Goal: Task Accomplishment & Management: Use online tool/utility

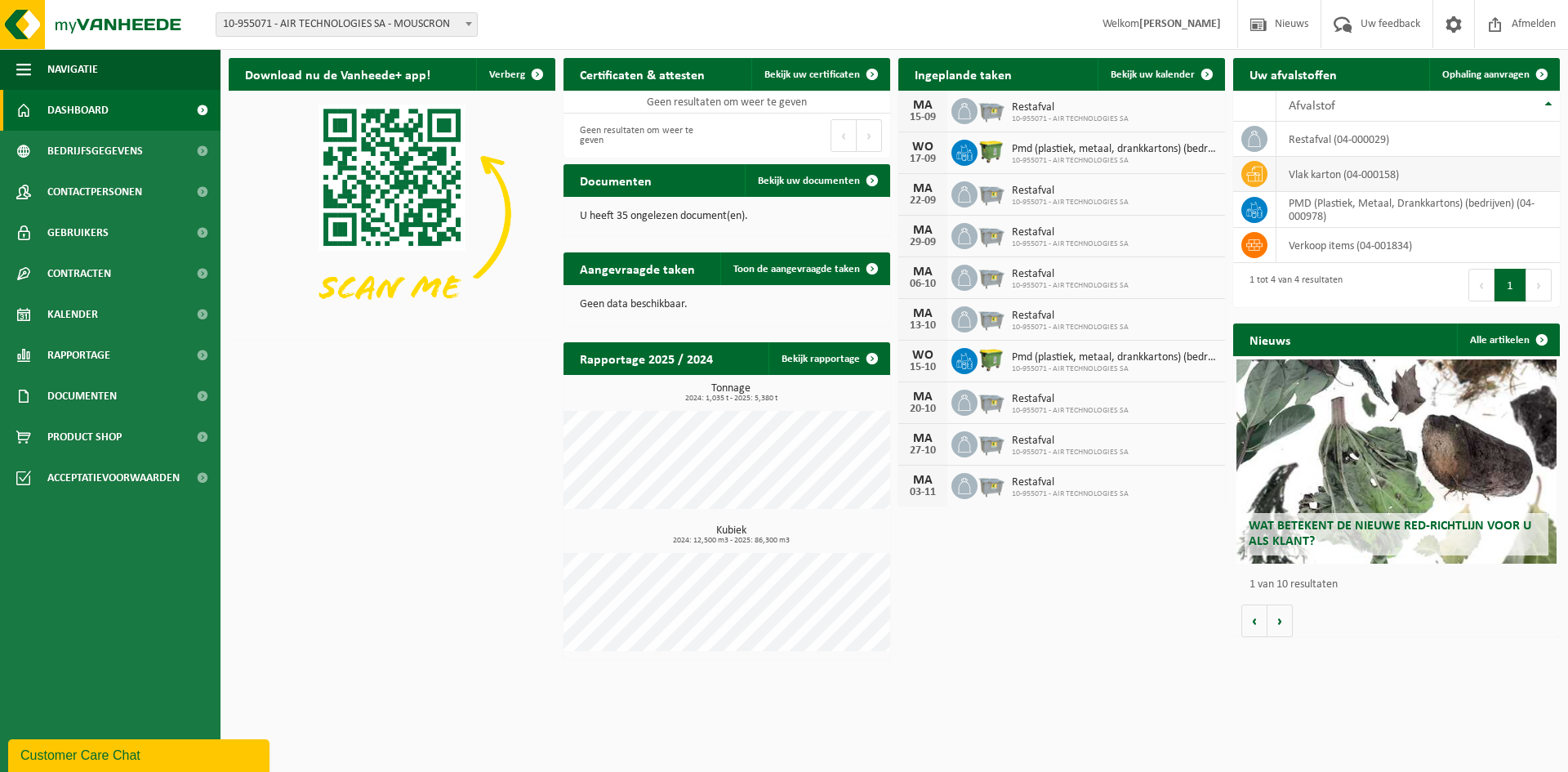
click at [1250, 175] on icon at bounding box center [1254, 173] width 17 height 17
click at [1542, 74] on span at bounding box center [1542, 74] width 32 height 32
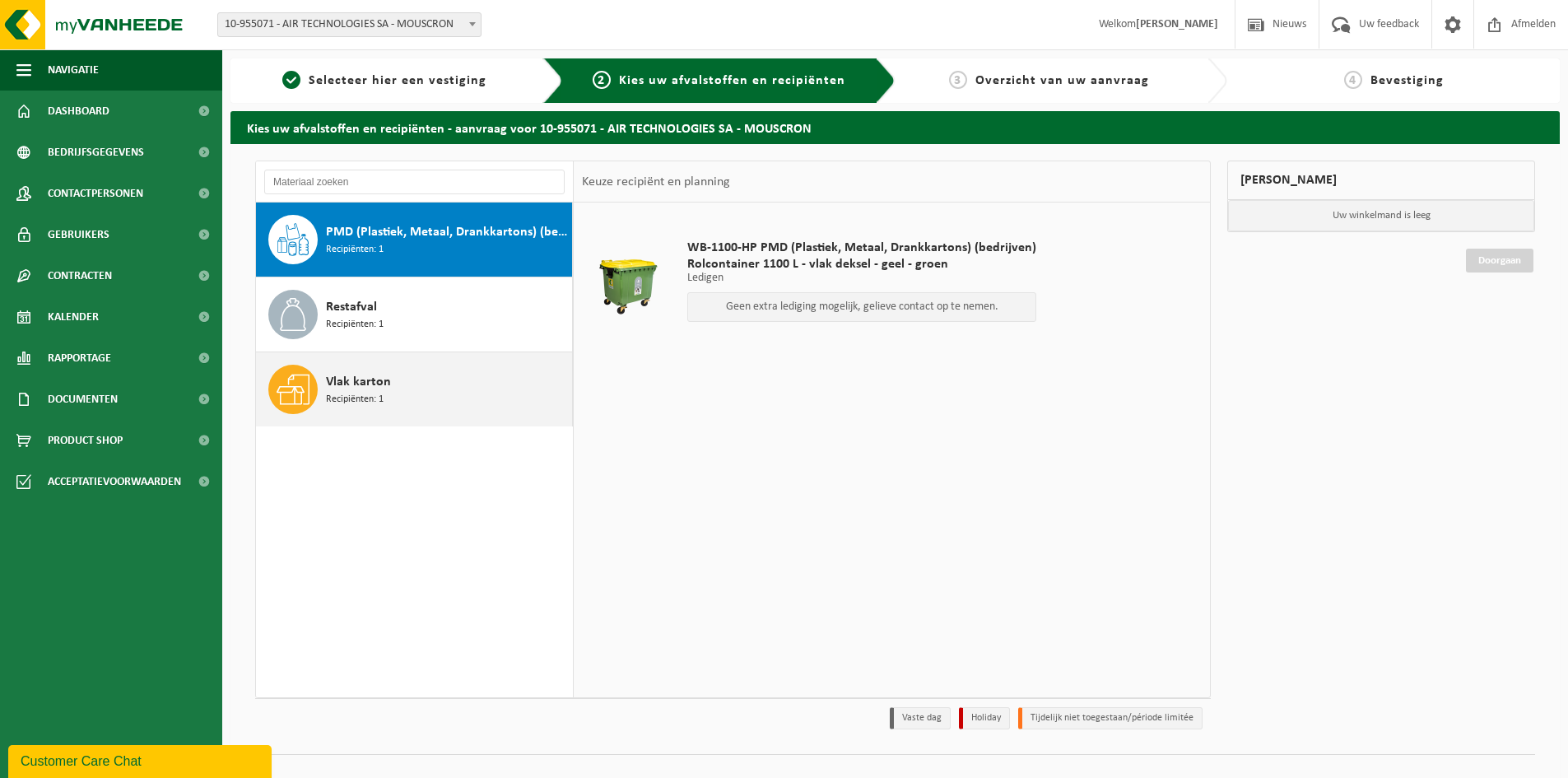
click at [295, 394] on icon at bounding box center [293, 389] width 33 height 33
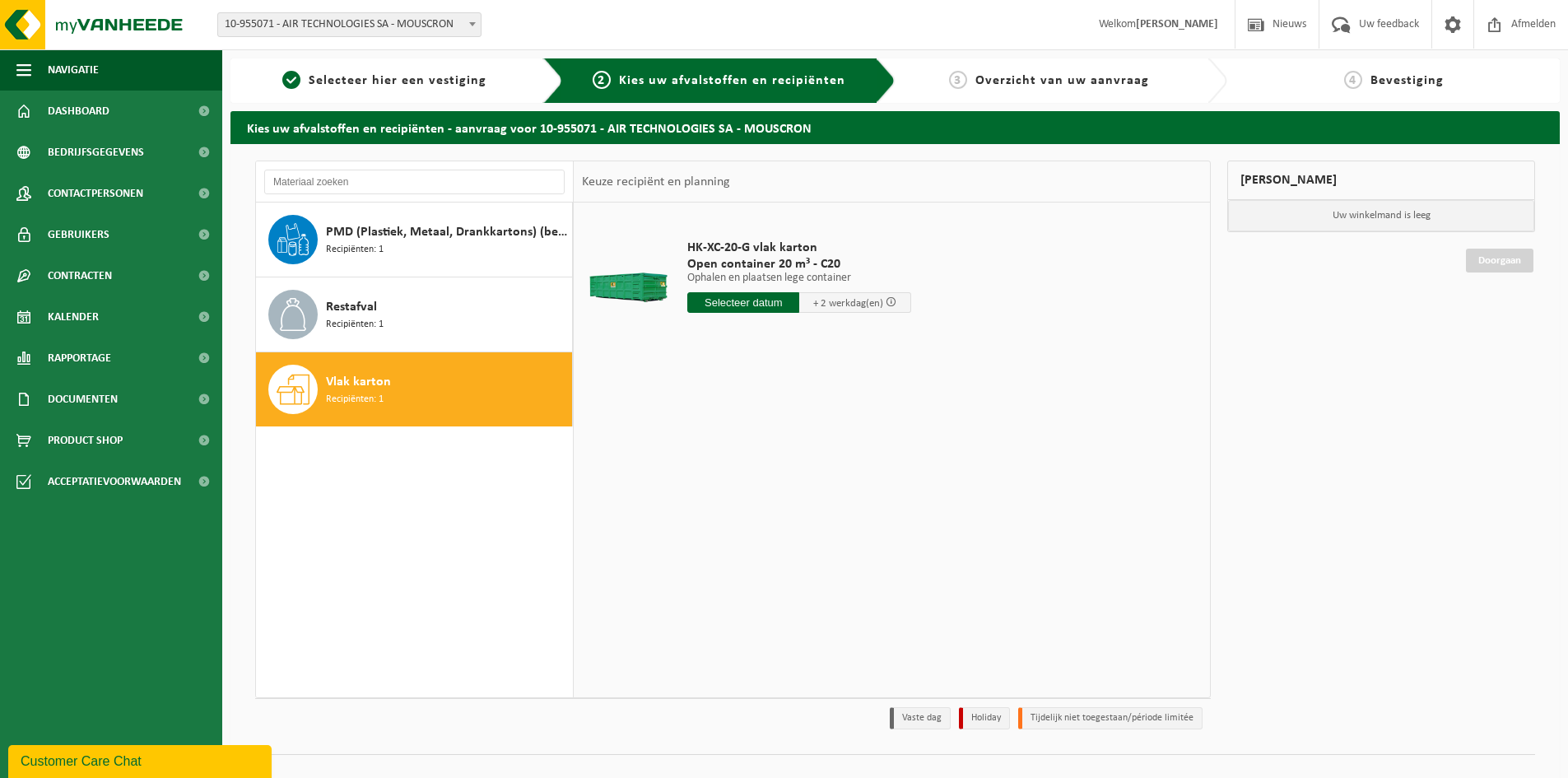
click at [780, 300] on input "text" at bounding box center [743, 302] width 112 height 20
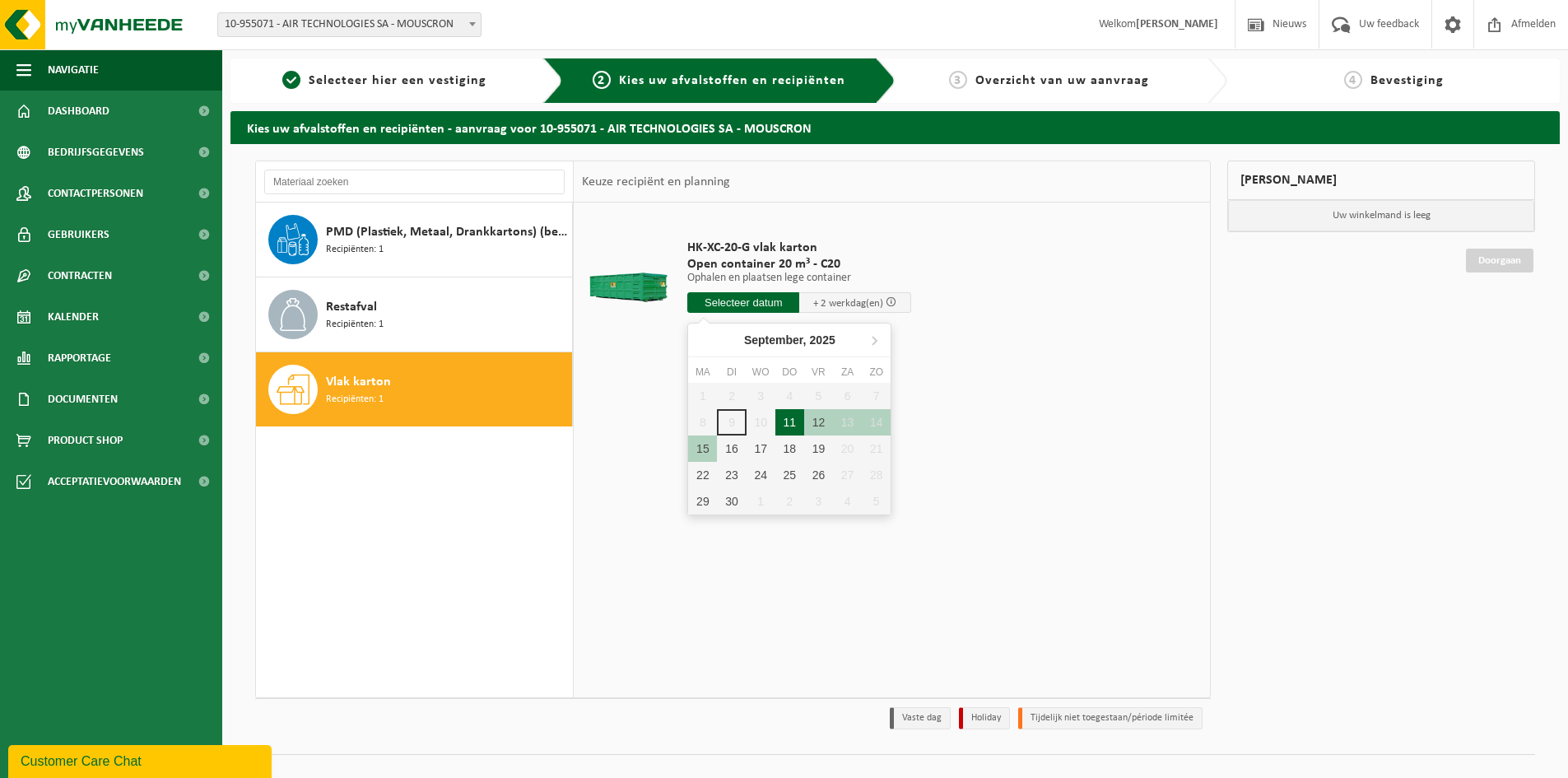
click at [786, 422] on div "11" at bounding box center [789, 423] width 29 height 26
type input "Van [DATE]"
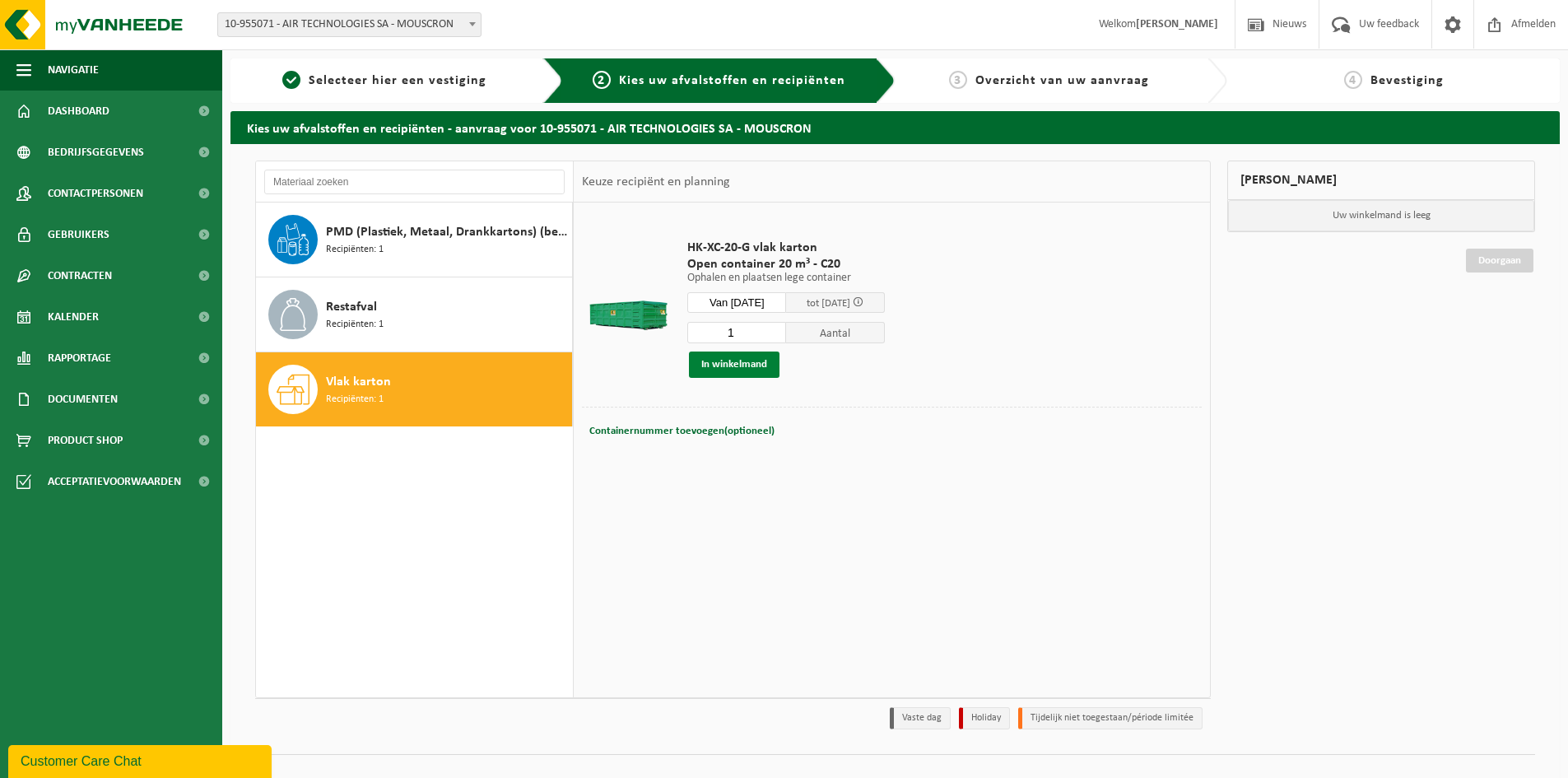
click at [727, 365] on button "In winkelmand" at bounding box center [734, 365] width 91 height 26
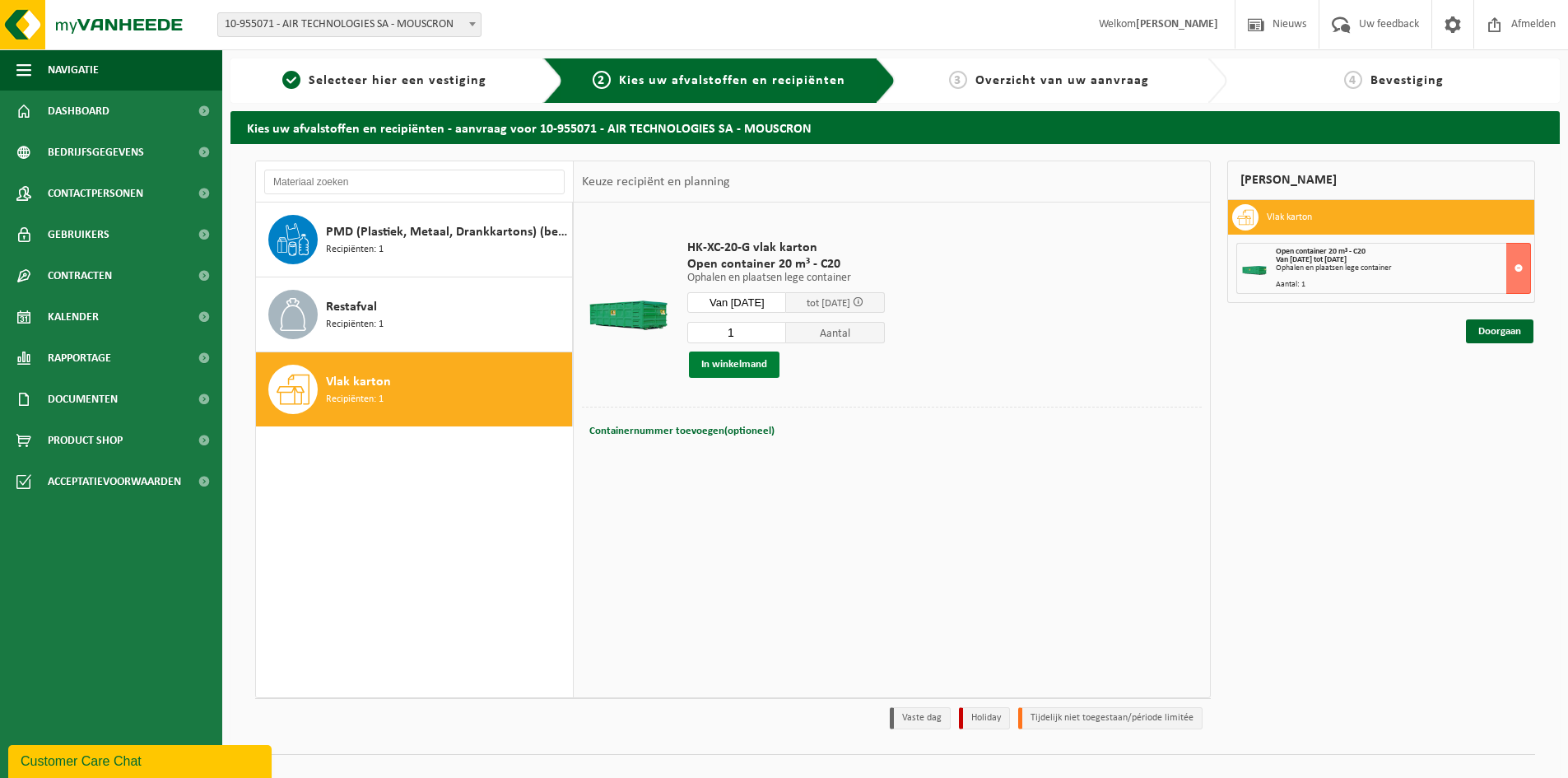
click at [723, 368] on button "In winkelmand" at bounding box center [734, 365] width 91 height 26
click at [1504, 331] on link "Doorgaan" at bounding box center [1499, 331] width 68 height 24
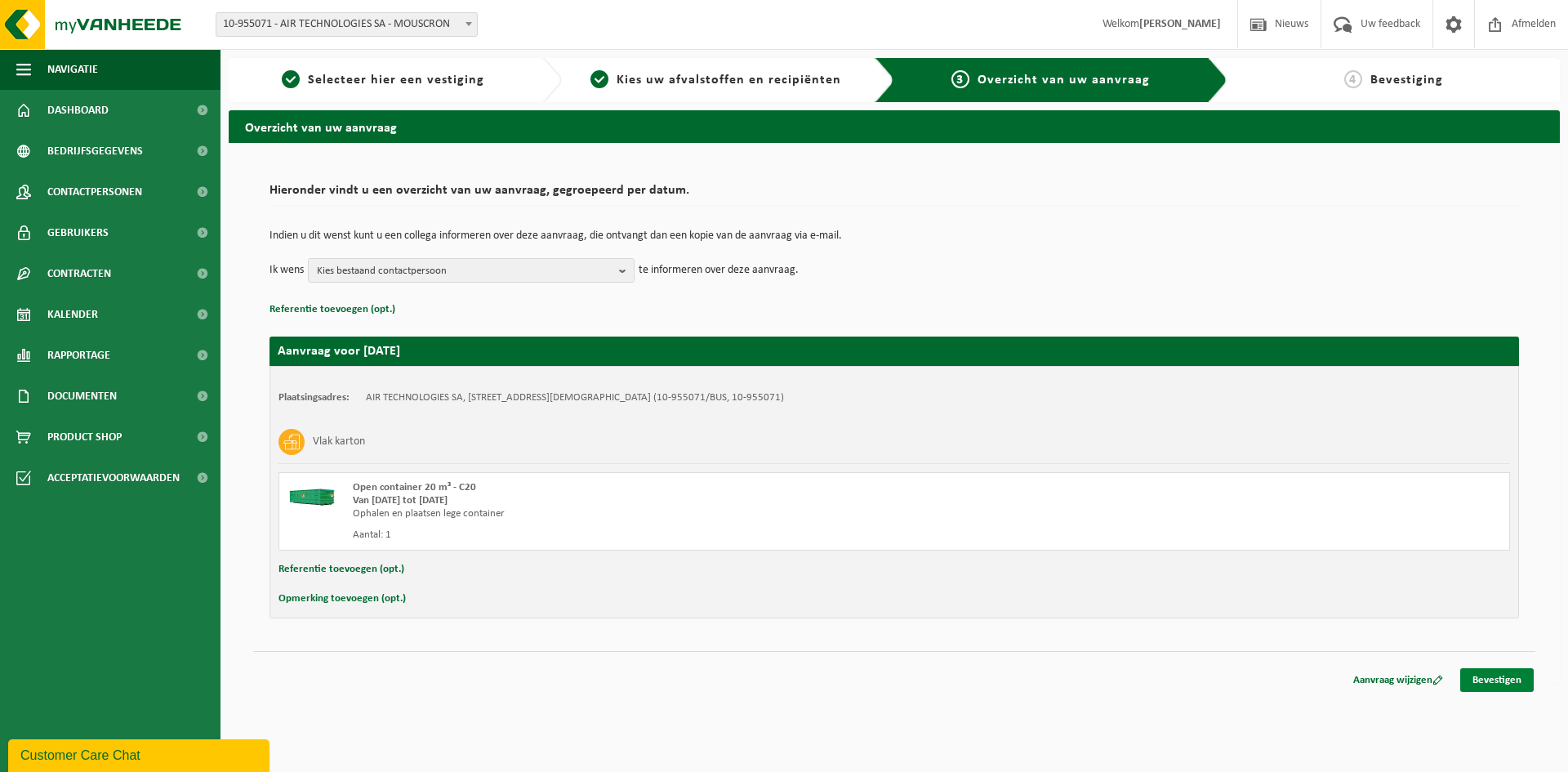
click at [1497, 681] on link "Bevestigen" at bounding box center [1497, 680] width 74 height 24
